Goal: Task Accomplishment & Management: Use online tool/utility

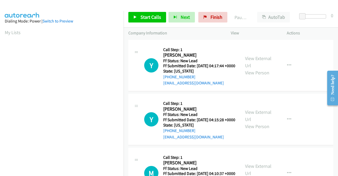
click at [307, 92] on td "Y Callback Scheduled Call Step: 1 [PERSON_NAME] America/New_York Ff Status: New…" at bounding box center [231, 66] width 214 height 54
click at [258, 60] on link "View External Url" at bounding box center [258, 61] width 26 height 13
click at [258, 119] on link "View External Url" at bounding box center [258, 115] width 26 height 13
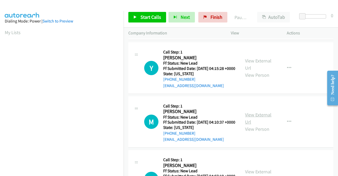
scroll to position [53, 0]
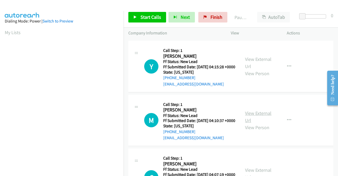
click at [259, 123] on link "View External Url" at bounding box center [258, 116] width 26 height 13
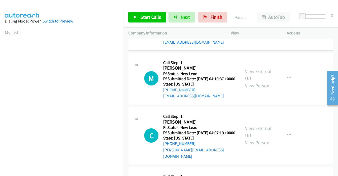
scroll to position [132, 0]
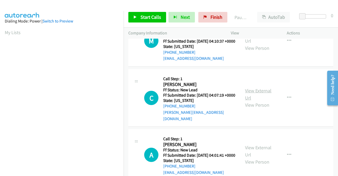
click at [262, 101] on link "View External Url" at bounding box center [258, 93] width 26 height 13
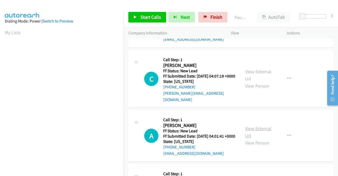
scroll to position [185, 0]
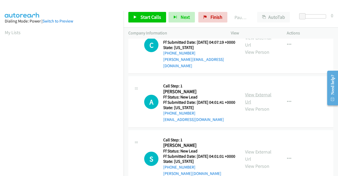
click at [262, 105] on link "View External Url" at bounding box center [258, 97] width 26 height 13
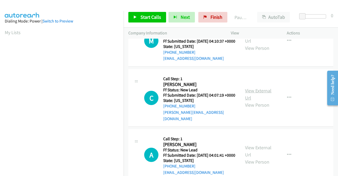
scroll to position [0, 0]
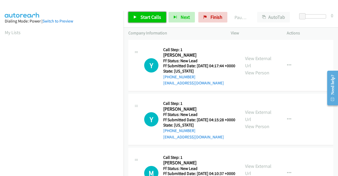
click at [141, 17] on span "Start Calls" at bounding box center [150, 17] width 21 height 6
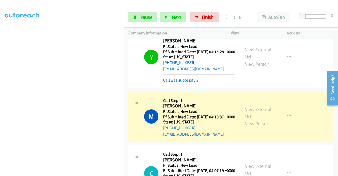
scroll to position [106, 0]
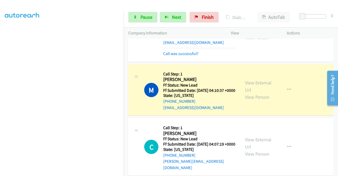
click at [143, 10] on div "Start Calls Pause Next Finish Dialing [PERSON_NAME] AutoTab AutoTab 0" at bounding box center [231, 17] width 214 height 20
click at [145, 11] on div "Start Calls Pause Next Finish Dialing [PERSON_NAME] AutoTab AutoTab 0" at bounding box center [231, 17] width 214 height 20
click at [148, 15] on span "Pause" at bounding box center [146, 17] width 12 height 6
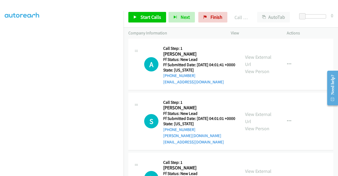
scroll to position [264, 0]
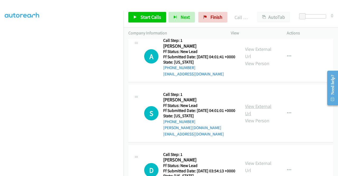
click at [258, 116] on link "View External Url" at bounding box center [258, 109] width 26 height 13
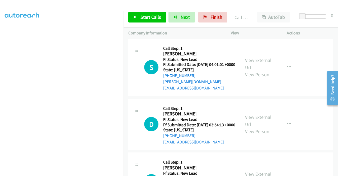
scroll to position [317, 0]
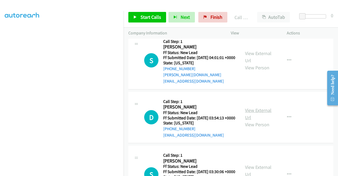
click at [254, 120] on link "View External Url" at bounding box center [258, 113] width 26 height 13
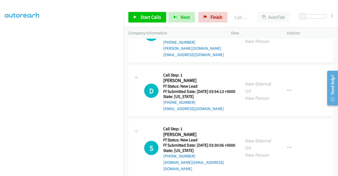
scroll to position [370, 0]
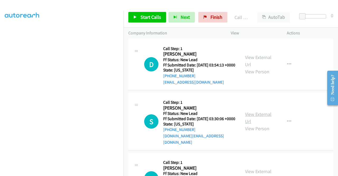
click at [260, 124] on link "View External Url" at bounding box center [258, 117] width 26 height 13
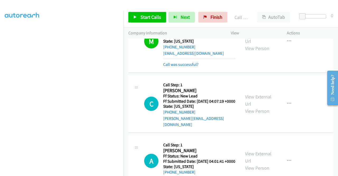
scroll to position [132, 0]
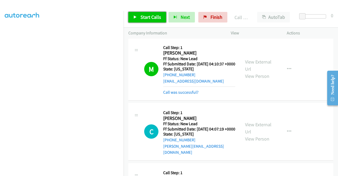
click at [152, 16] on span "Start Calls" at bounding box center [150, 17] width 21 height 6
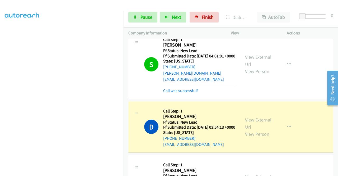
scroll to position [370, 0]
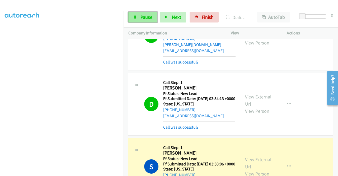
click at [141, 17] on span "Pause" at bounding box center [146, 17] width 12 height 6
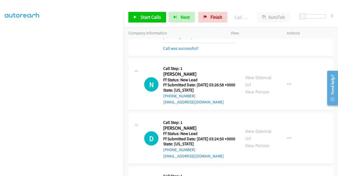
scroll to position [528, 0]
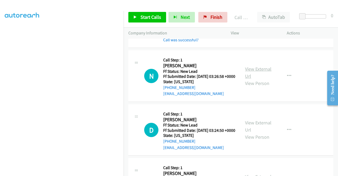
click at [248, 79] on link "View External Url" at bounding box center [258, 72] width 26 height 13
click at [265, 133] on link "View External Url" at bounding box center [258, 125] width 26 height 13
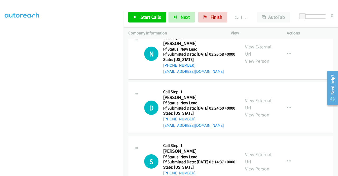
scroll to position [581, 0]
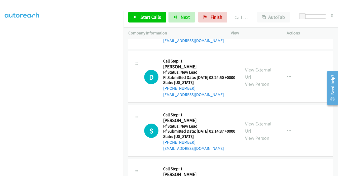
click at [262, 134] on link "View External Url" at bounding box center [258, 126] width 26 height 13
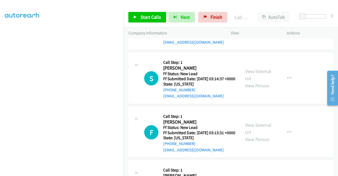
scroll to position [634, 0]
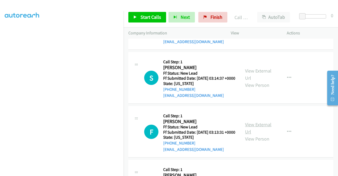
click at [260, 134] on link "View External Url" at bounding box center [258, 127] width 26 height 13
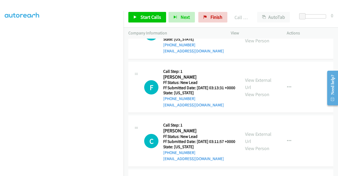
scroll to position [713, 0]
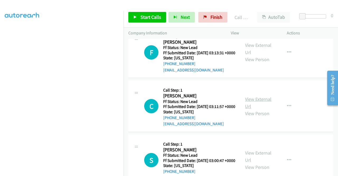
click at [247, 109] on link "View External Url" at bounding box center [258, 102] width 26 height 13
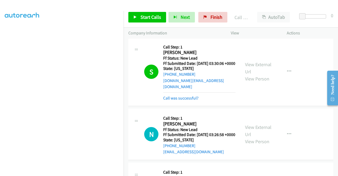
scroll to position [449, 0]
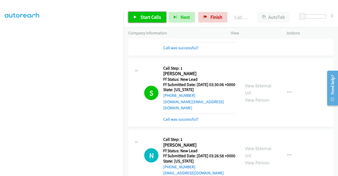
click at [145, 14] on span "Start Calls" at bounding box center [150, 17] width 21 height 6
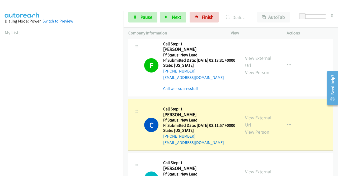
scroll to position [120, 0]
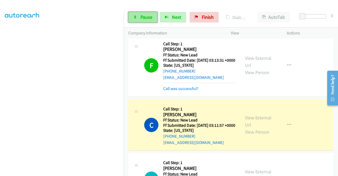
click at [144, 18] on span "Pause" at bounding box center [146, 17] width 12 height 6
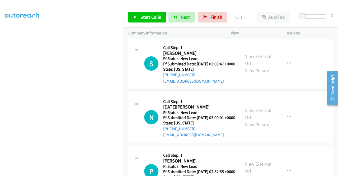
scroll to position [898, 0]
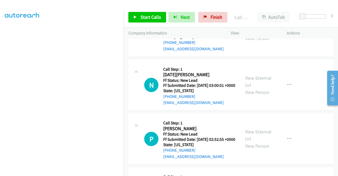
click at [259, 52] on div "View External Url View Person View External Url Email Schedule/Manage Callback …" at bounding box center [270, 31] width 61 height 42
click at [259, 34] on link "View External Url" at bounding box center [258, 27] width 26 height 13
click at [258, 96] on div "View External Url View Person" at bounding box center [258, 84] width 27 height 21
click at [257, 88] on link "View External Url" at bounding box center [258, 81] width 26 height 13
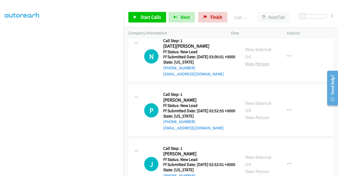
scroll to position [950, 0]
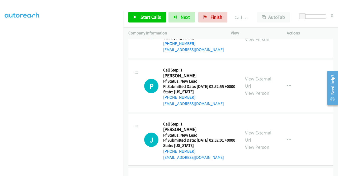
click at [259, 89] on link "View External Url" at bounding box center [258, 82] width 26 height 13
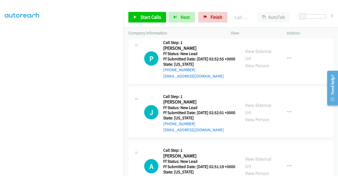
scroll to position [1003, 0]
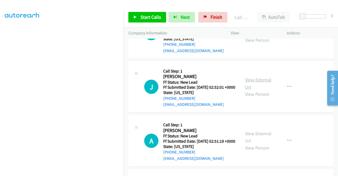
click at [261, 90] on link "View External Url" at bounding box center [258, 83] width 26 height 13
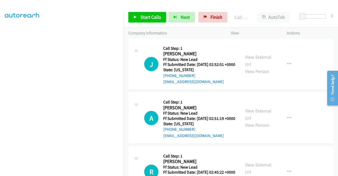
scroll to position [1056, 0]
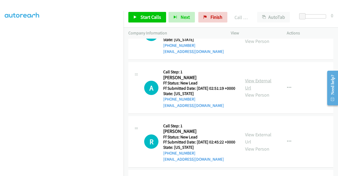
click at [257, 91] on link "View External Url" at bounding box center [258, 83] width 26 height 13
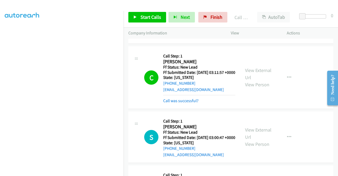
scroll to position [766, 0]
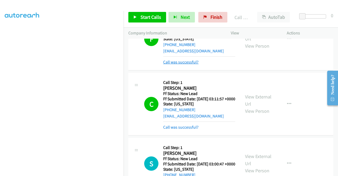
click at [192, 64] on link "Call was successful?" at bounding box center [180, 61] width 35 height 5
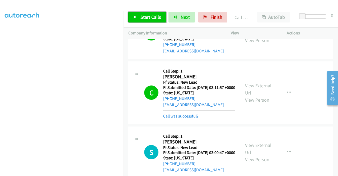
click at [154, 15] on span "Start Calls" at bounding box center [150, 17] width 21 height 6
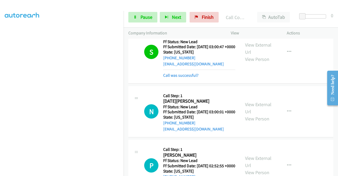
scroll to position [845, 0]
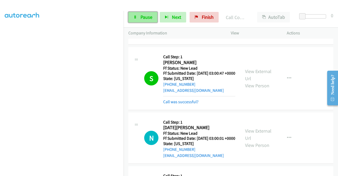
click at [143, 15] on span "Pause" at bounding box center [146, 17] width 12 height 6
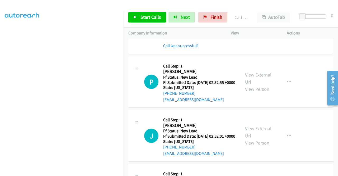
scroll to position [977, 0]
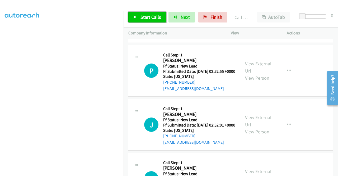
drag, startPoint x: 155, startPoint y: 17, endPoint x: 160, endPoint y: 24, distance: 8.6
click at [155, 17] on span "Start Calls" at bounding box center [150, 17] width 21 height 6
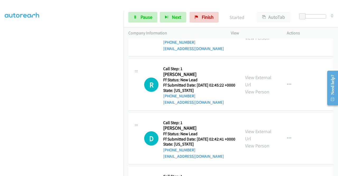
scroll to position [1135, 0]
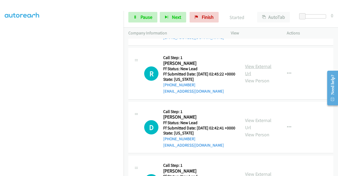
click at [263, 76] on link "View External Url" at bounding box center [258, 69] width 26 height 13
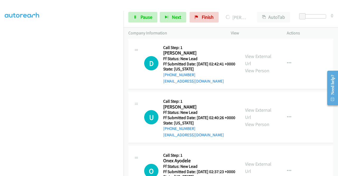
scroll to position [1214, 0]
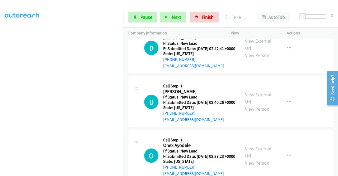
click at [254, 51] on link "View External Url" at bounding box center [258, 44] width 26 height 13
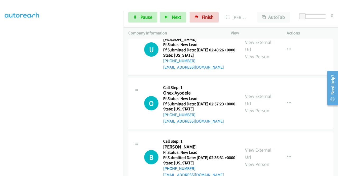
scroll to position [1267, 0]
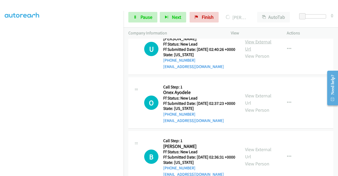
click at [250, 52] on link "View External Url" at bounding box center [258, 45] width 26 height 13
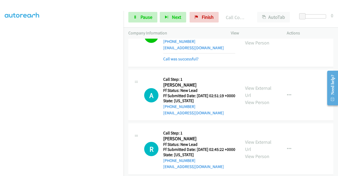
scroll to position [1109, 0]
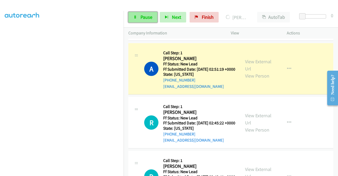
click at [136, 14] on link "Pause" at bounding box center [142, 17] width 29 height 11
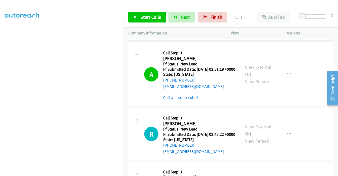
scroll to position [1162, 0]
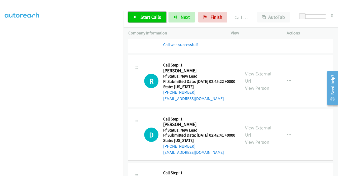
click at [157, 18] on span "Start Calls" at bounding box center [150, 17] width 21 height 6
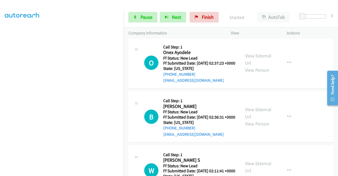
scroll to position [1373, 0]
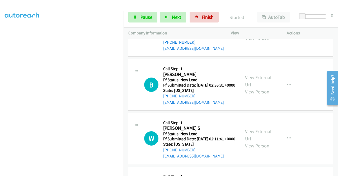
click at [261, 34] on link "View External Url" at bounding box center [258, 27] width 26 height 13
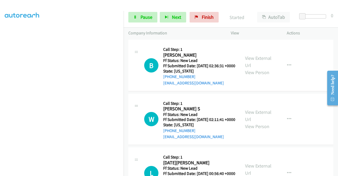
scroll to position [1399, 0]
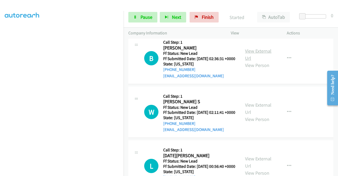
click at [255, 61] on link "View External Url" at bounding box center [258, 54] width 26 height 13
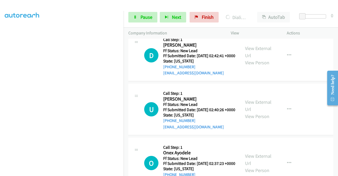
scroll to position [106, 0]
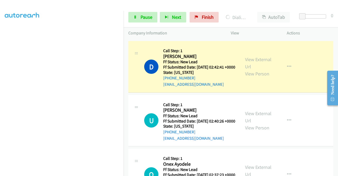
click at [126, 40] on td "R Callback Scheduled Call Step: 1 [PERSON_NAME] America/New_York Ff Status: New…" at bounding box center [231, 7] width 214 height 65
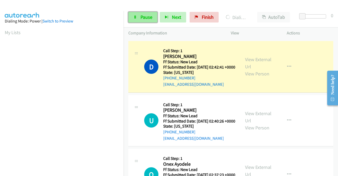
click at [144, 18] on span "Pause" at bounding box center [146, 17] width 12 height 6
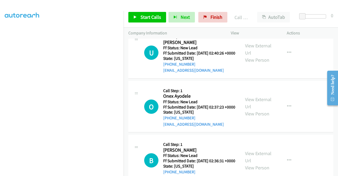
scroll to position [1320, 0]
click at [185, 19] on link "Call was successful?" at bounding box center [180, 16] width 35 height 5
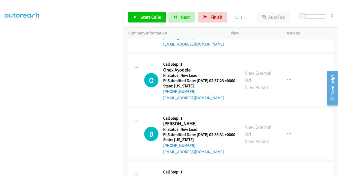
scroll to position [1346, 0]
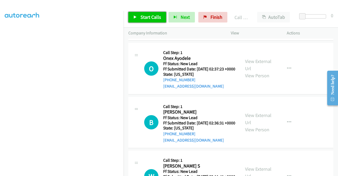
click at [149, 18] on span "Start Calls" at bounding box center [150, 17] width 21 height 6
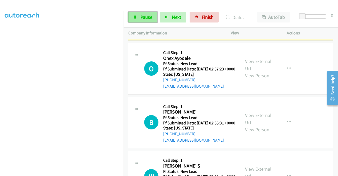
click at [144, 18] on span "Pause" at bounding box center [146, 17] width 12 height 6
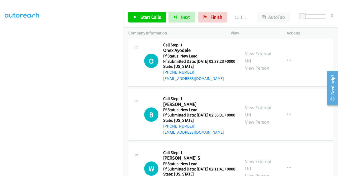
scroll to position [1373, 0]
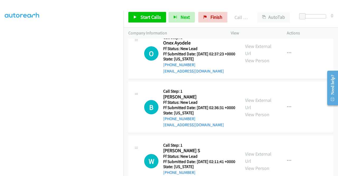
click at [185, 20] on link "Call was successful?" at bounding box center [180, 17] width 35 height 5
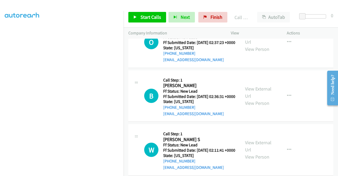
click at [127, 69] on td "O Callback Scheduled Call Step: 1 Onex Ayodele America/New_York Ff Status: New …" at bounding box center [231, 42] width 214 height 54
